Goal: Transaction & Acquisition: Download file/media

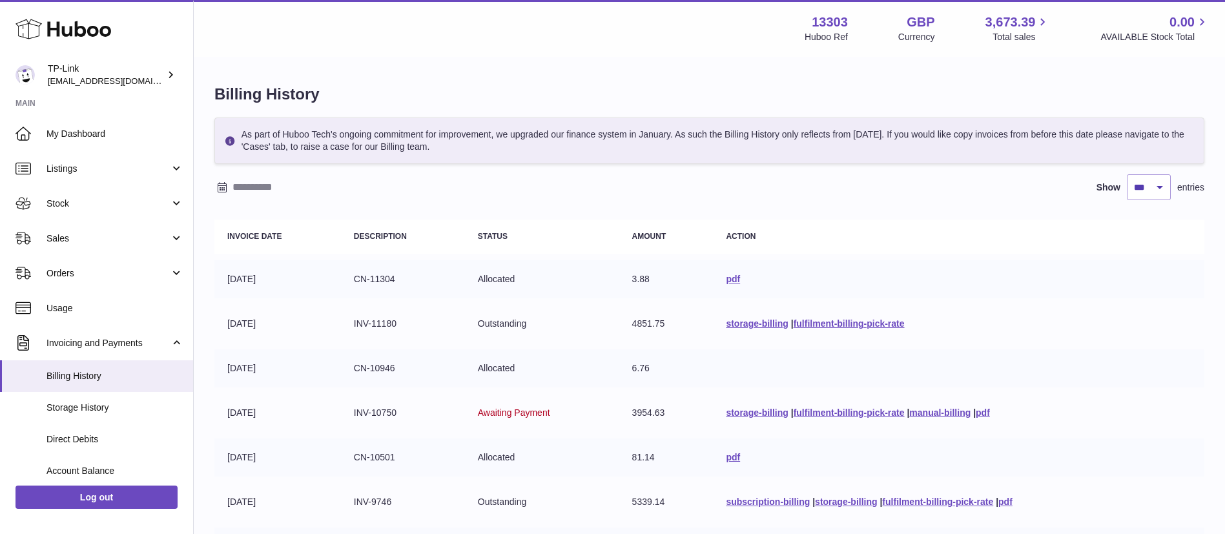
select select "***"
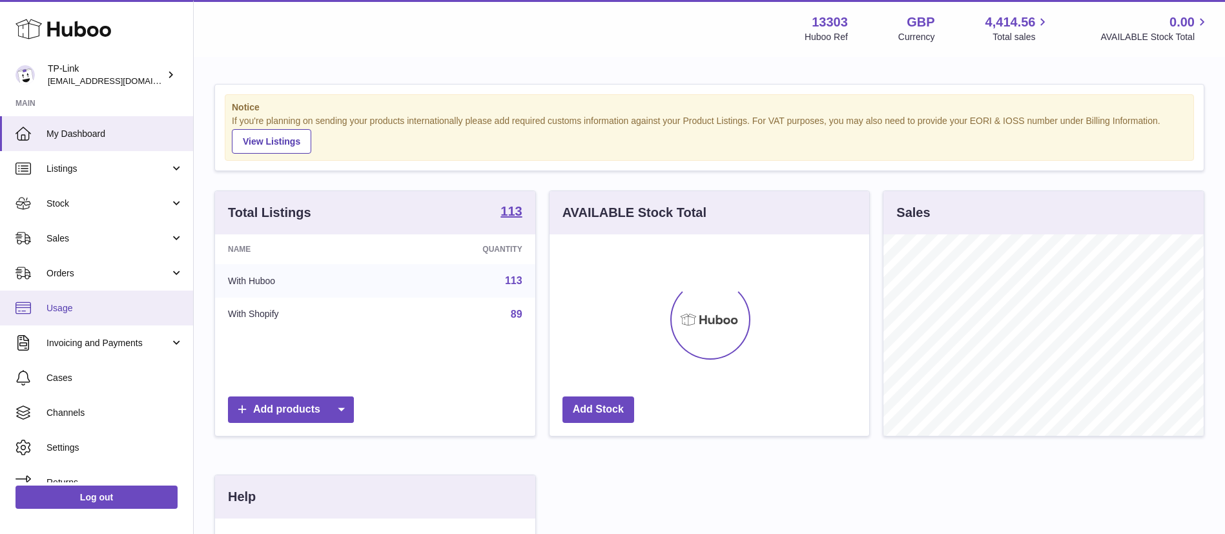
scroll to position [201, 320]
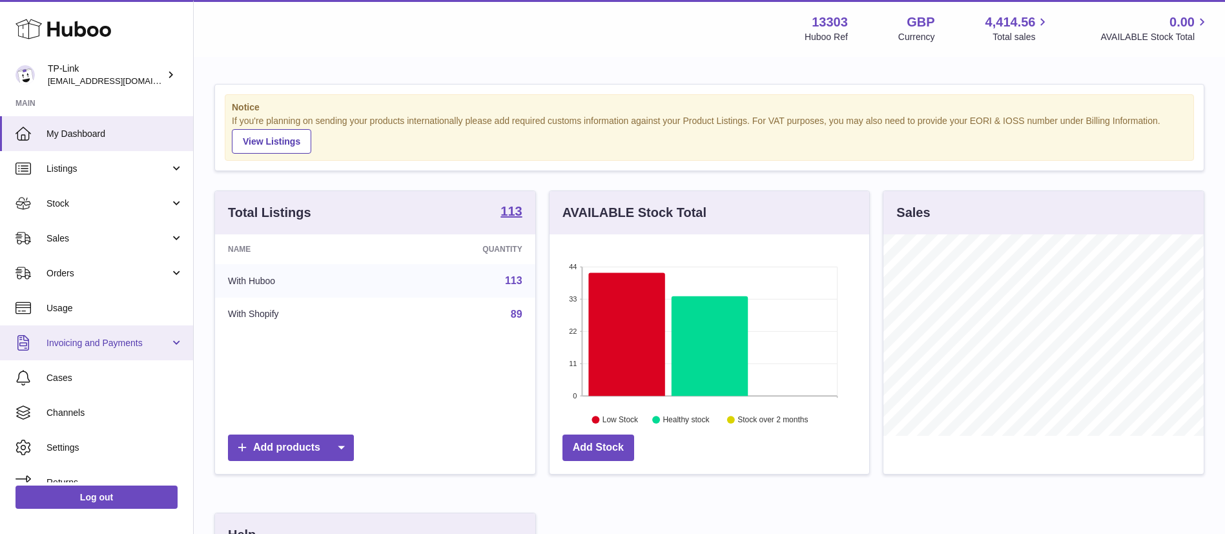
click at [162, 343] on span "Invoicing and Payments" at bounding box center [107, 343] width 123 height 12
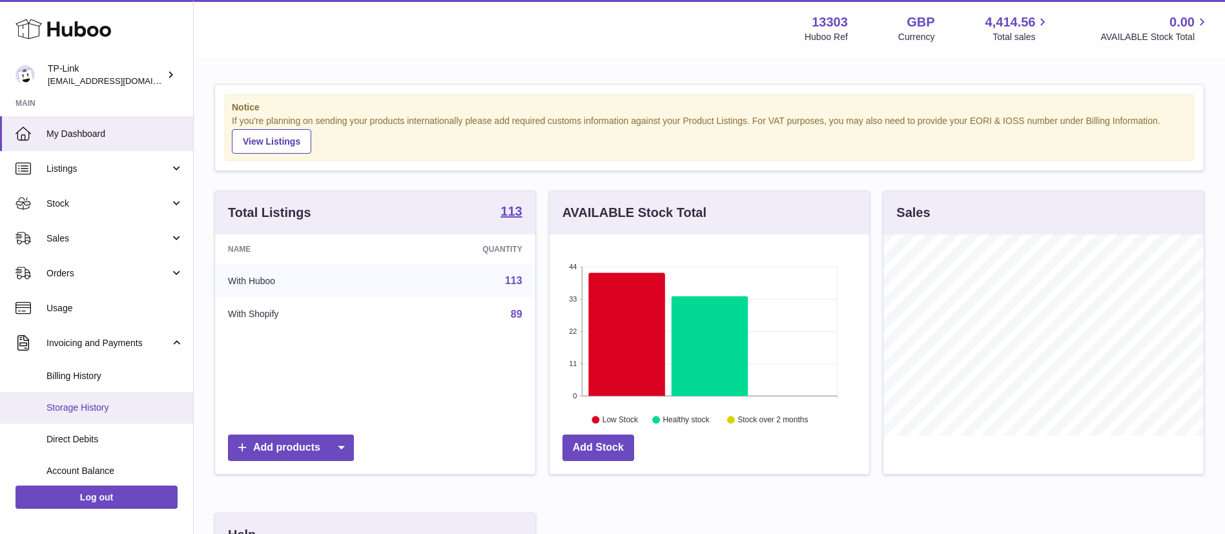
click at [141, 400] on link "Storage History" at bounding box center [96, 408] width 193 height 32
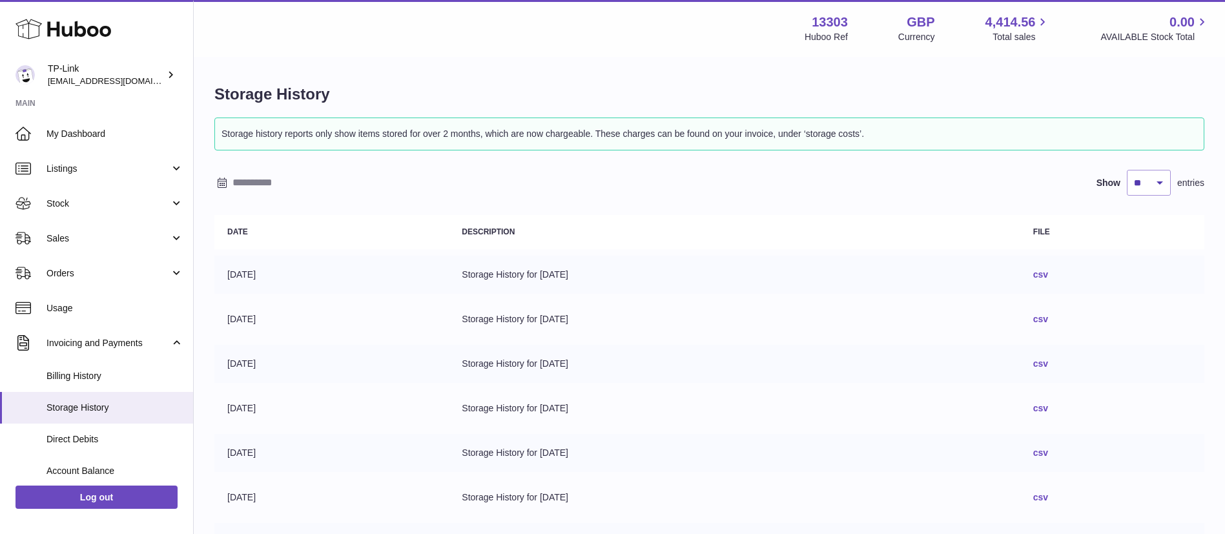
click at [1090, 273] on td "csv" at bounding box center [1112, 275] width 184 height 38
click at [1048, 273] on link "csv" at bounding box center [1040, 274] width 15 height 10
click at [1048, 269] on link "csv" at bounding box center [1040, 274] width 15 height 10
click at [1048, 363] on link "csv" at bounding box center [1040, 363] width 15 height 10
click at [1048, 453] on link "csv" at bounding box center [1040, 452] width 15 height 10
